Goal: Task Accomplishment & Management: Manage account settings

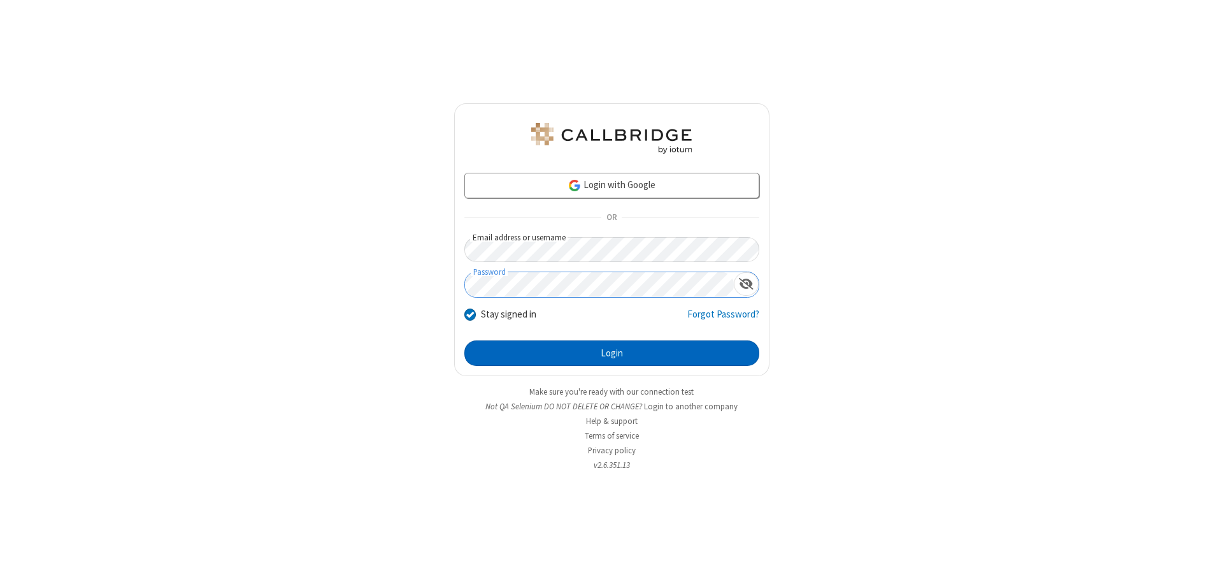
click at [612, 353] on button "Login" at bounding box center [611, 352] width 295 height 25
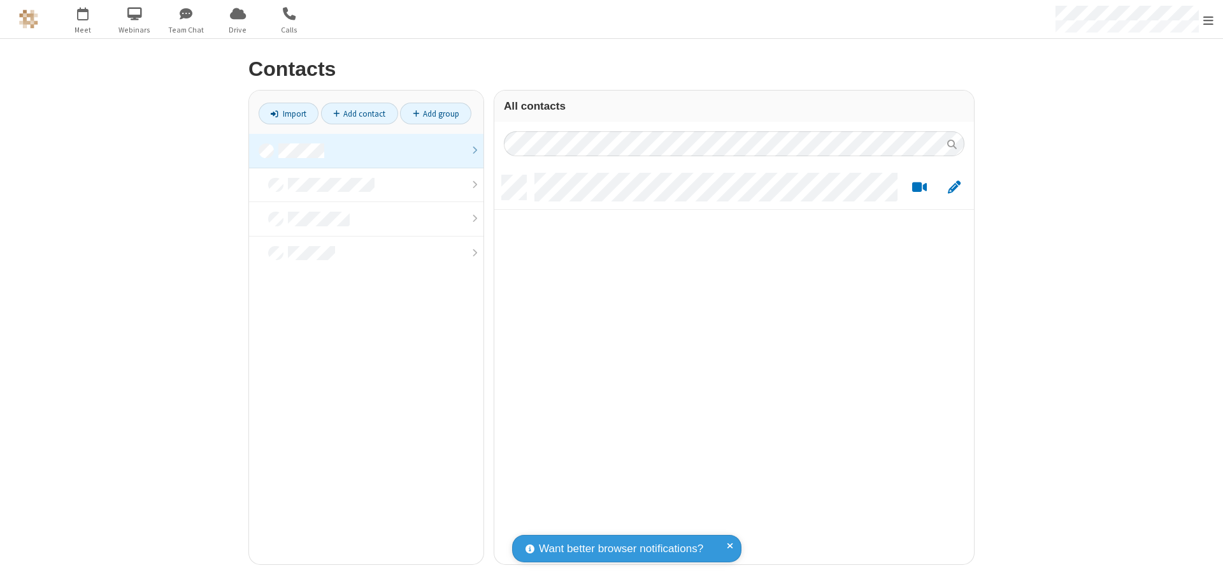
scroll to position [389, 470]
click at [366, 150] on link at bounding box center [366, 151] width 234 height 34
click at [359, 113] on link "Add contact" at bounding box center [359, 114] width 77 height 22
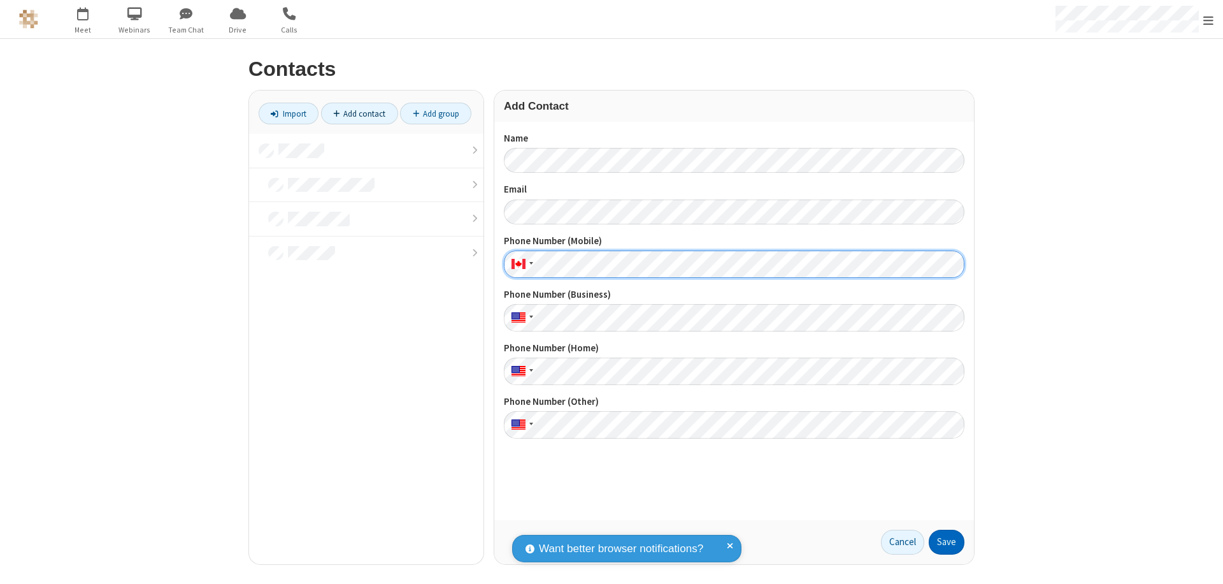
click at [947, 541] on button "Save" at bounding box center [947, 541] width 36 height 25
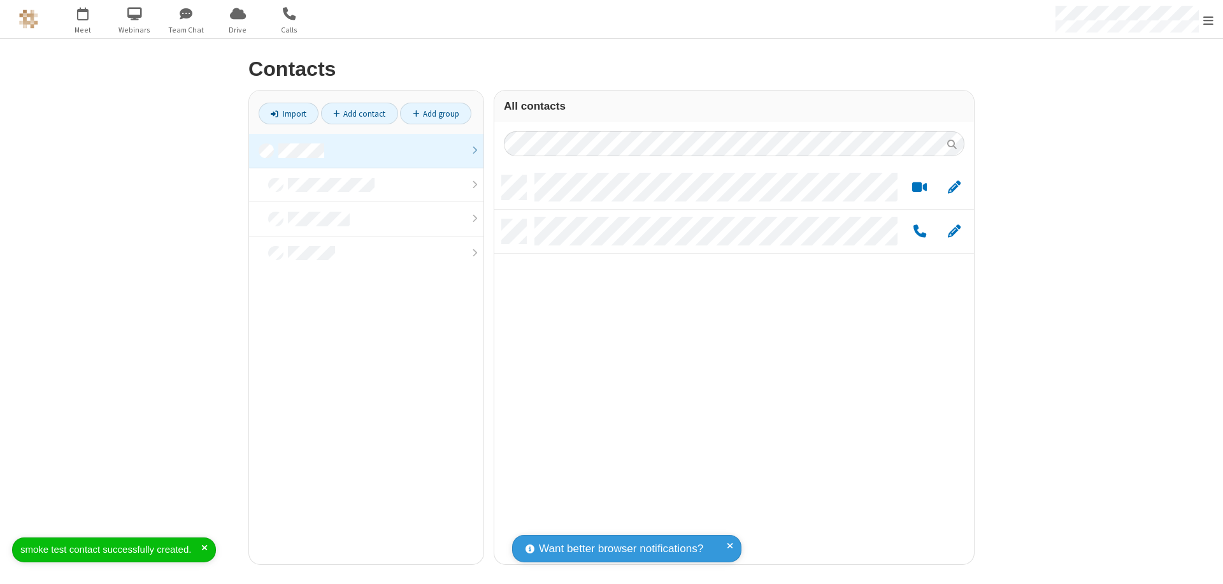
scroll to position [389, 470]
